Goal: Information Seeking & Learning: Stay updated

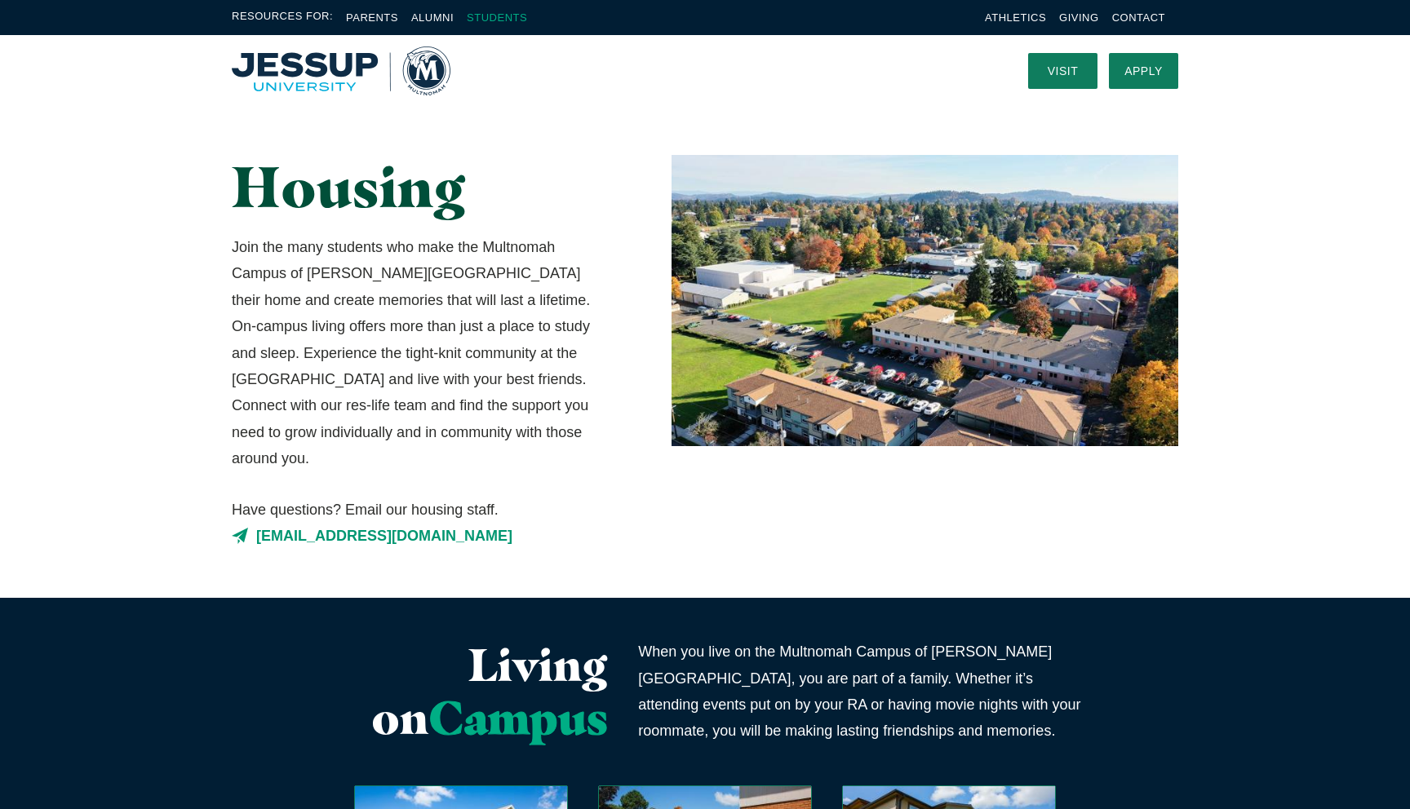
click at [504, 16] on link "Students" at bounding box center [497, 17] width 60 height 12
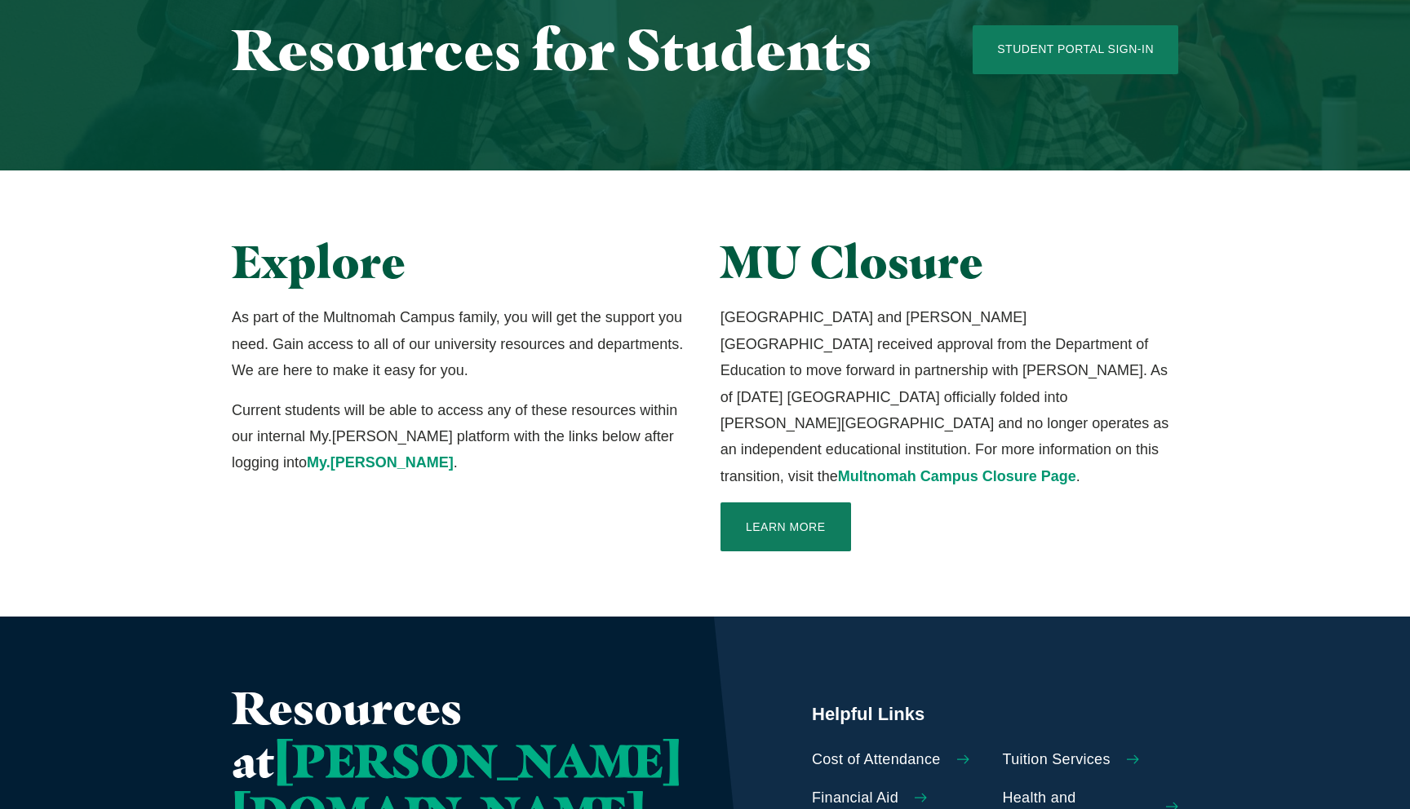
scroll to position [183, 0]
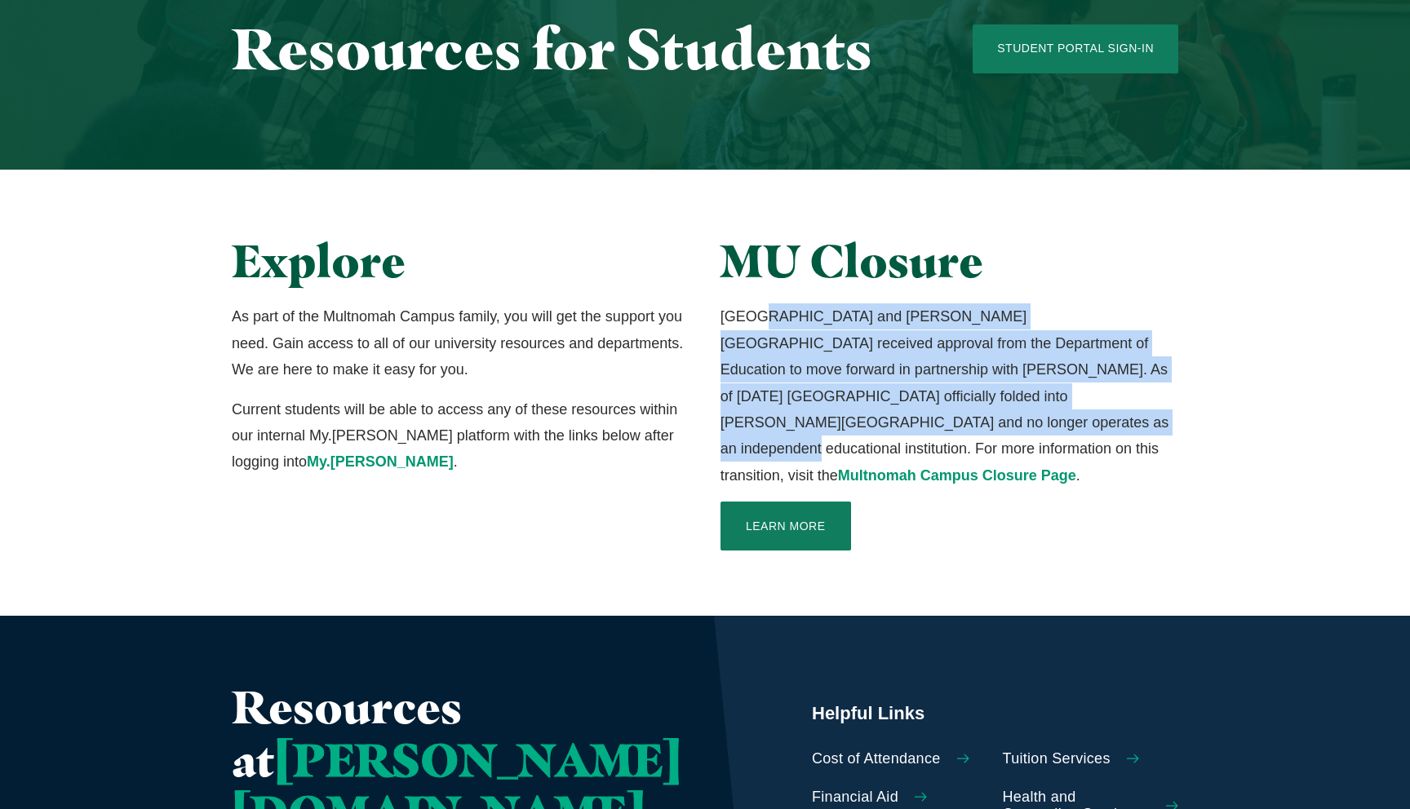
drag, startPoint x: 755, startPoint y: 326, endPoint x: 837, endPoint y: 419, distance: 124.3
click at [837, 419] on p "[GEOGRAPHIC_DATA] and [PERSON_NAME][GEOGRAPHIC_DATA] received approval from the…" at bounding box center [949, 395] width 458 height 185
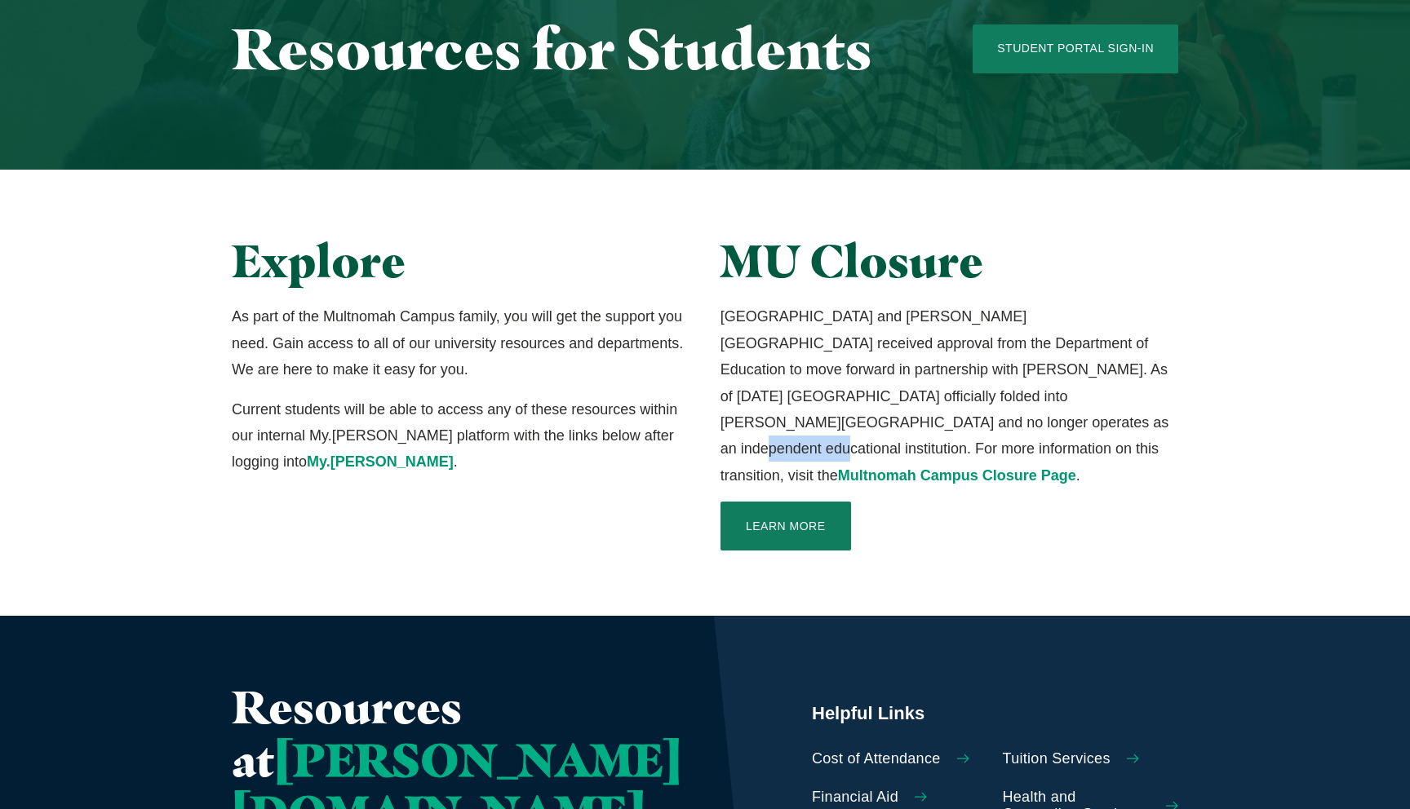
click at [837, 419] on p "[GEOGRAPHIC_DATA] and [PERSON_NAME][GEOGRAPHIC_DATA] received approval from the…" at bounding box center [949, 395] width 458 height 185
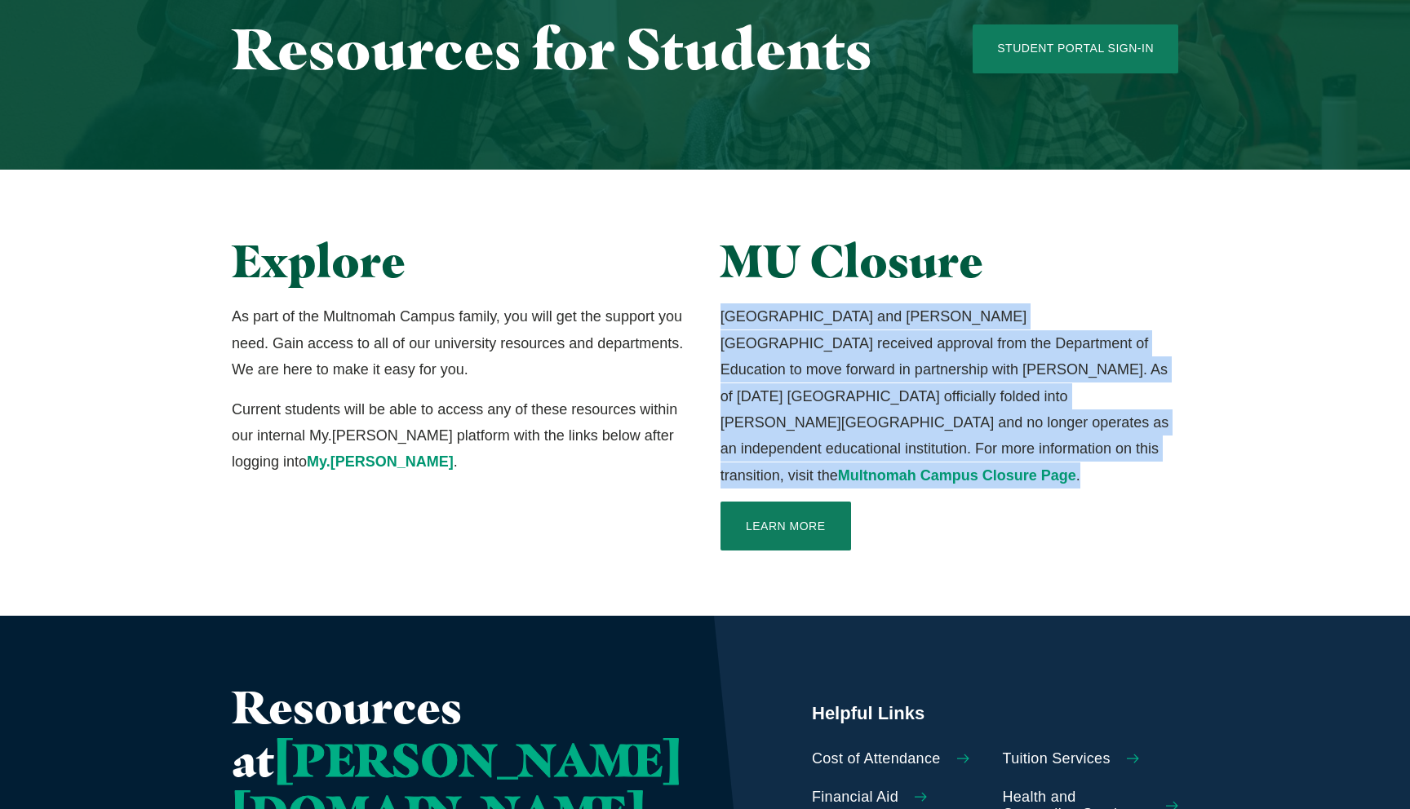
click at [837, 419] on p "[GEOGRAPHIC_DATA] and [PERSON_NAME][GEOGRAPHIC_DATA] received approval from the…" at bounding box center [949, 395] width 458 height 185
click at [820, 385] on p "[GEOGRAPHIC_DATA] and [PERSON_NAME][GEOGRAPHIC_DATA] received approval from the…" at bounding box center [949, 395] width 458 height 185
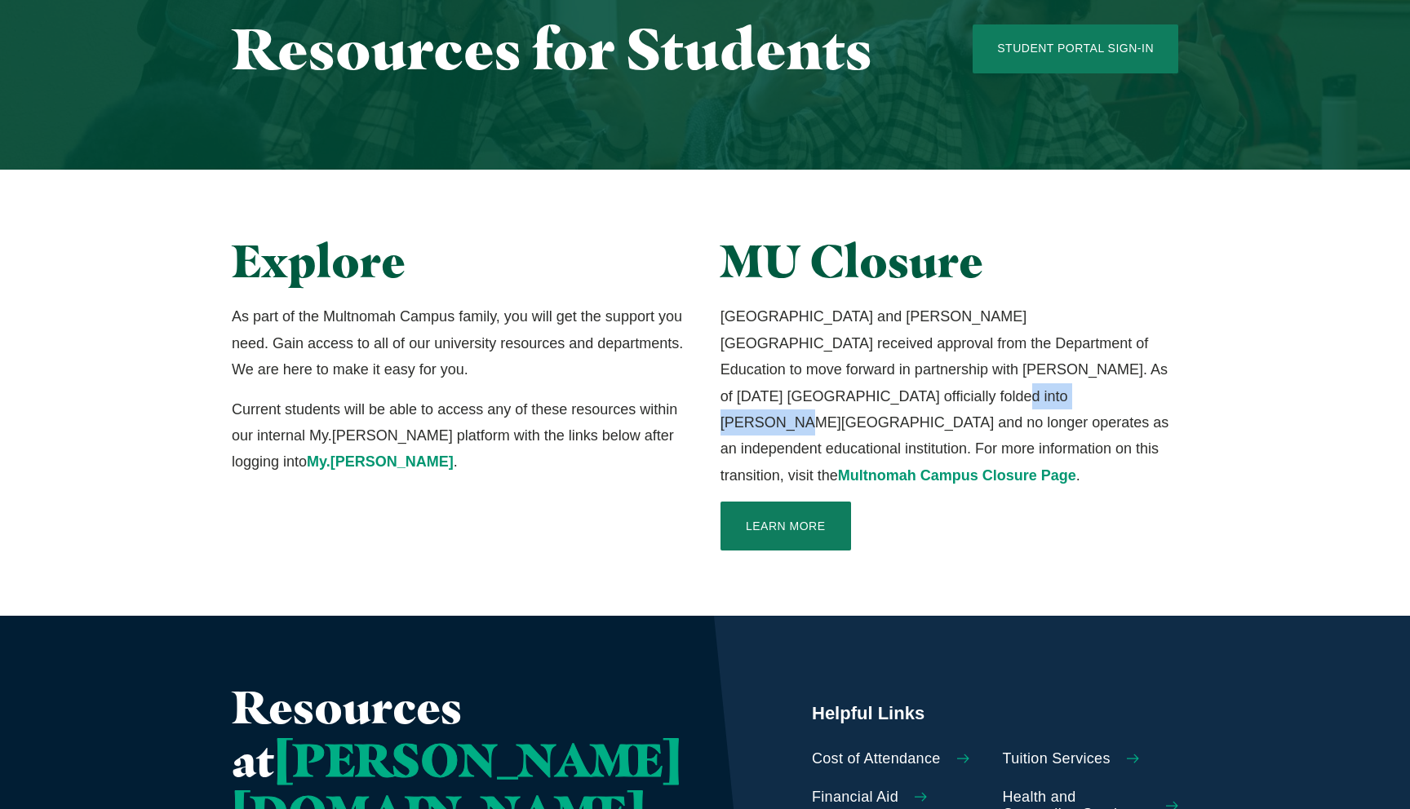
drag, startPoint x: 834, startPoint y: 401, endPoint x: 717, endPoint y: 393, distance: 116.9
click at [717, 393] on div "MU Closure Multnomah University and [PERSON_NAME][GEOGRAPHIC_DATA] received app…" at bounding box center [949, 393] width 489 height 316
copy p "[PERSON_NAME][GEOGRAPHIC_DATA]"
